Goal: Ask a question

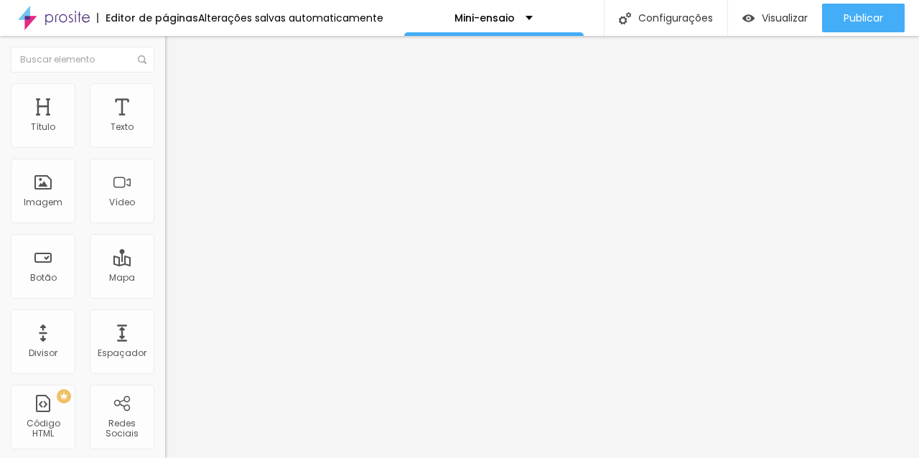
drag, startPoint x: 63, startPoint y: 195, endPoint x: 89, endPoint y: 192, distance: 26.1
click at [165, 444] on input "Quero ver os pacotes" at bounding box center [251, 451] width 172 height 14
drag, startPoint x: 116, startPoint y: 192, endPoint x: 0, endPoint y: 192, distance: 116.3
click at [165, 192] on div "Número do WhatsApp * [PHONE_NUMBER] + 55 Texto do botão Quero ver os pacotes Me…" at bounding box center [247, 351] width 165 height 479
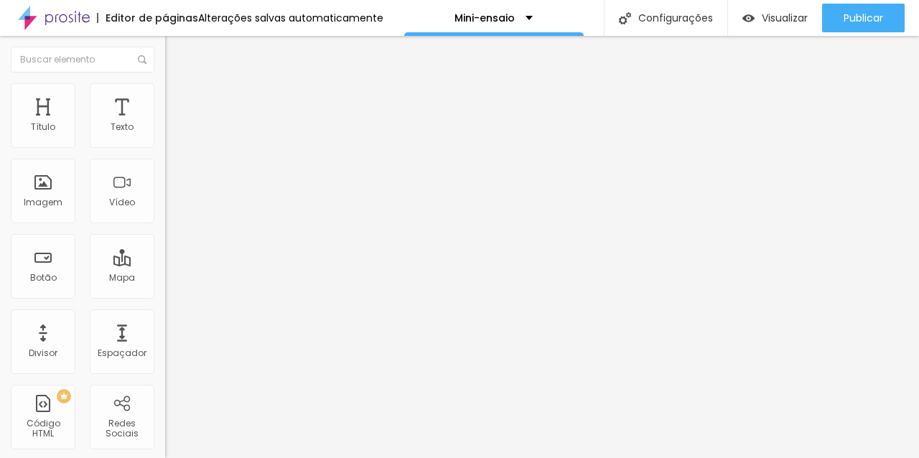
type textarea "[PERSON_NAME], quero informações sobre o mini-ensaio."
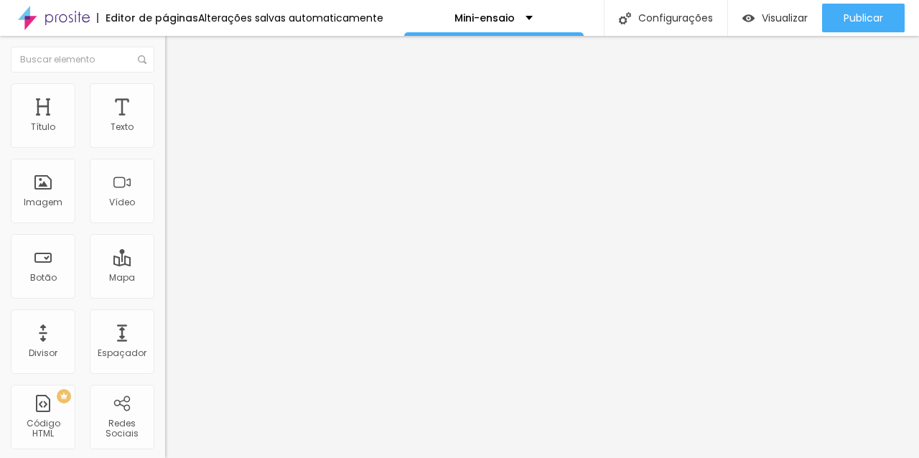
paste textarea "sobre o mini-ensaio"
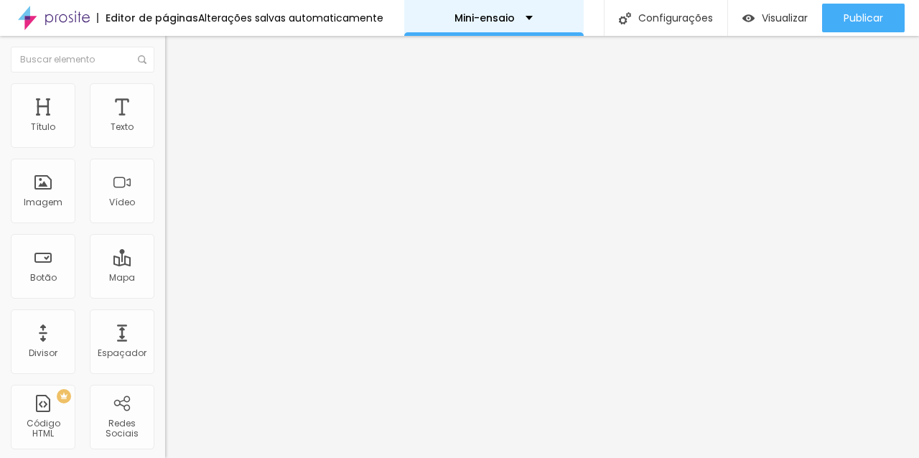
type textarea "[PERSON_NAME], quero informações sobre o mini-ensaio."
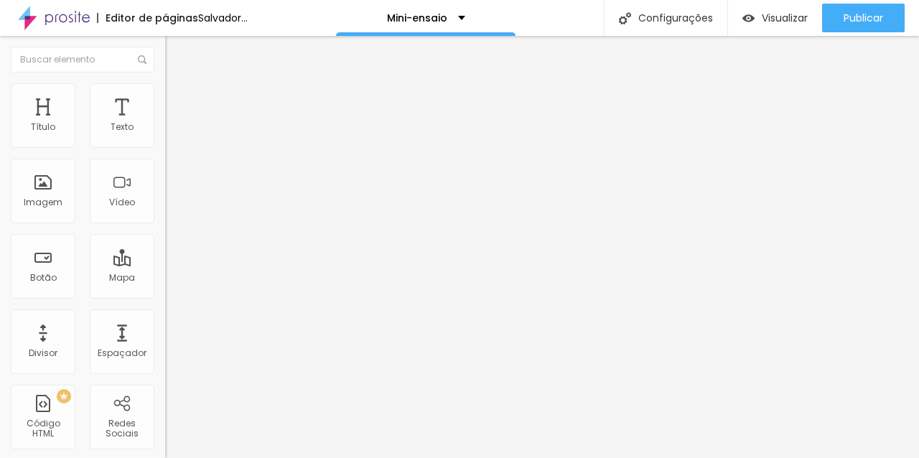
click at [165, 444] on input "Quero ver os pacotes" at bounding box center [251, 451] width 172 height 14
paste input "meu Mini Ensaio"
type input "Quero meu Mini Ensaio"
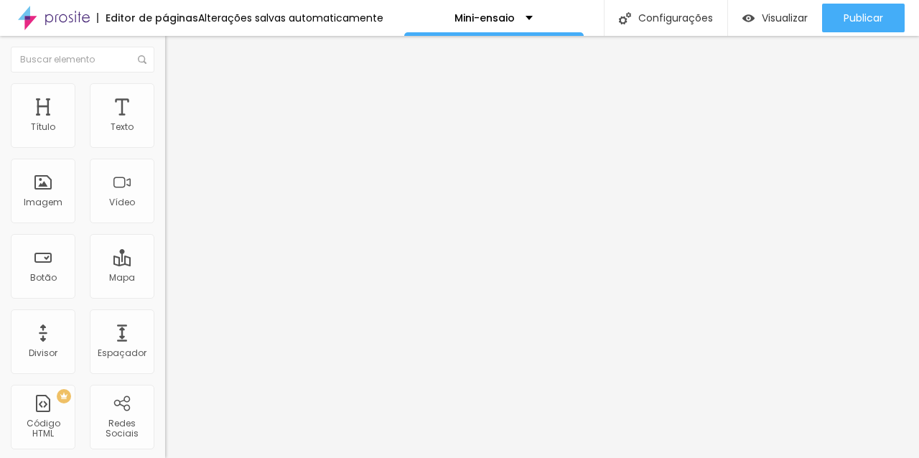
click at [165, 444] on input "Quero ver os pacotes" at bounding box center [251, 451] width 172 height 14
paste input "meu Mini Ensaio"
type input "Quero meu Mini Ensaio"
